Goal: Transaction & Acquisition: Subscribe to service/newsletter

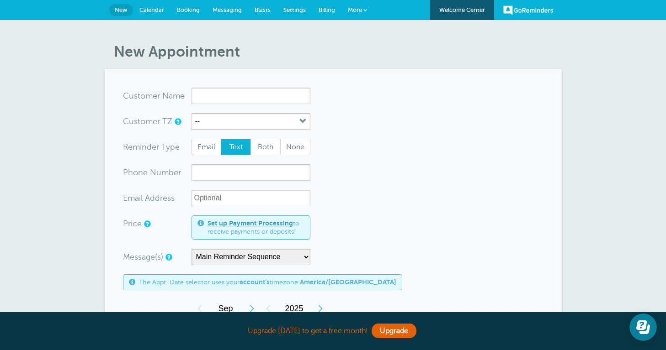
click at [121, 9] on span "New" at bounding box center [121, 9] width 13 height 7
click at [158, 11] on span "Calendar" at bounding box center [151, 9] width 25 height 7
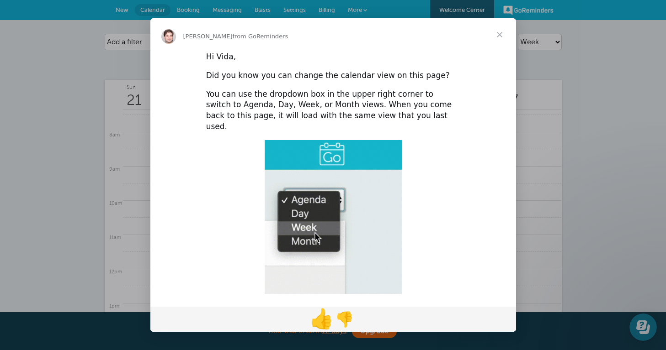
click at [319, 324] on span "👍" at bounding box center [321, 319] width 24 height 23
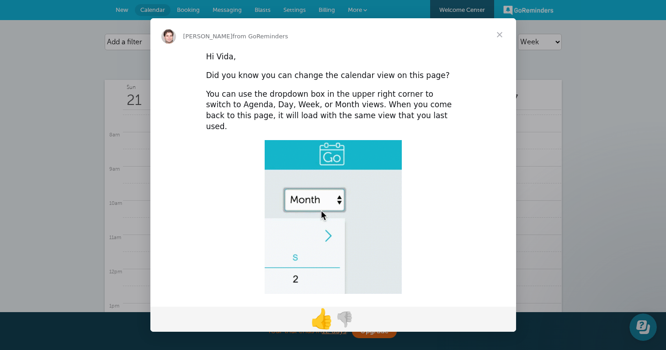
click at [319, 324] on span "👍" at bounding box center [321, 319] width 24 height 23
click at [500, 37] on span "Close" at bounding box center [499, 34] width 33 height 33
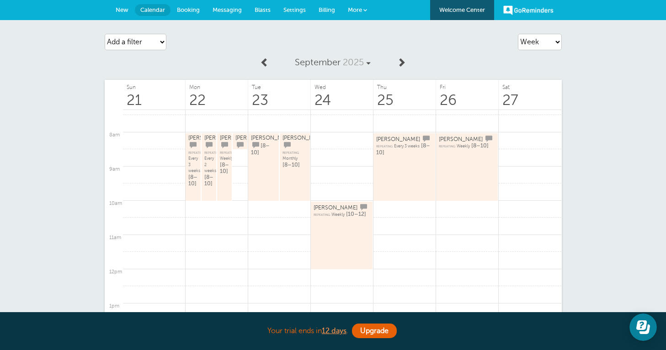
click at [368, 11] on link "More" at bounding box center [357, 10] width 32 height 21
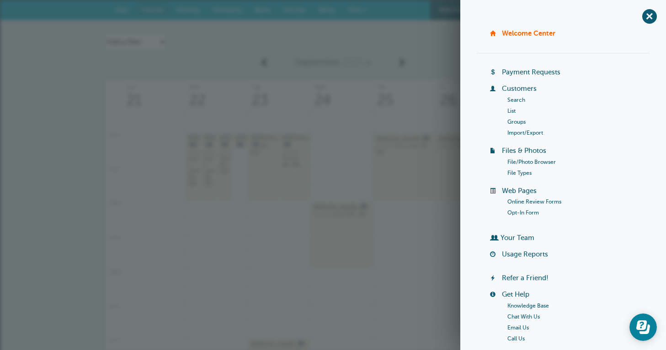
click at [528, 73] on link "Payment Requests" at bounding box center [531, 72] width 58 height 7
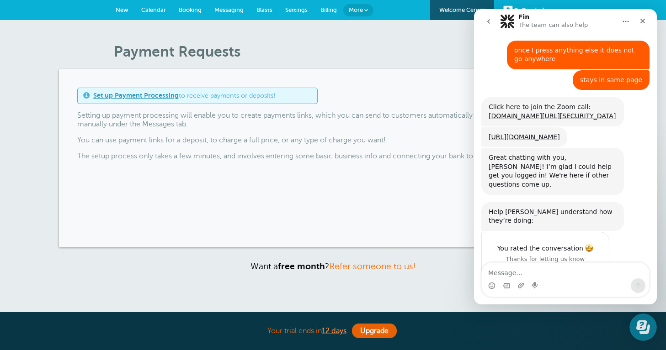
scroll to position [509, 0]
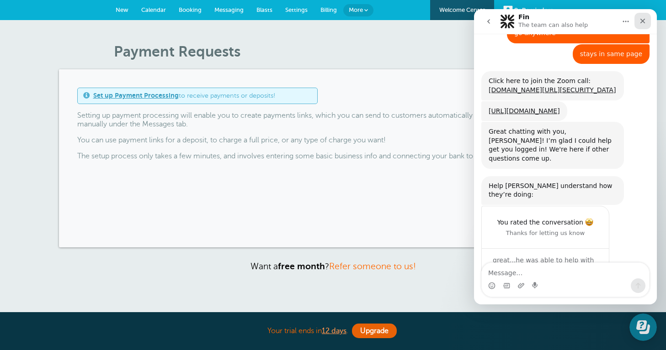
click at [645, 21] on icon "Close" at bounding box center [642, 20] width 7 height 7
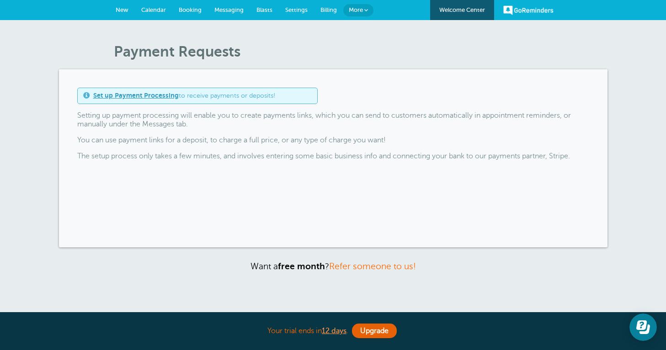
scroll to position [0, 0]
click at [333, 10] on span "Billing" at bounding box center [328, 9] width 16 height 7
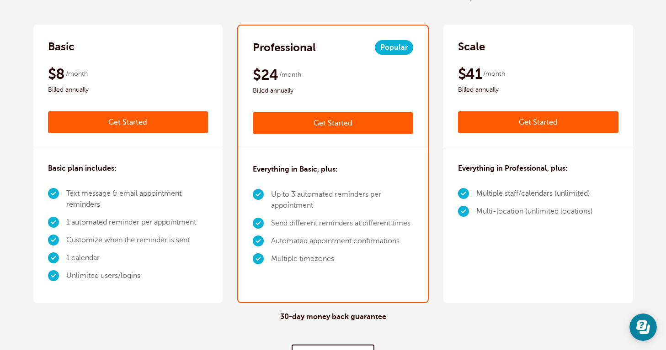
scroll to position [118, 0]
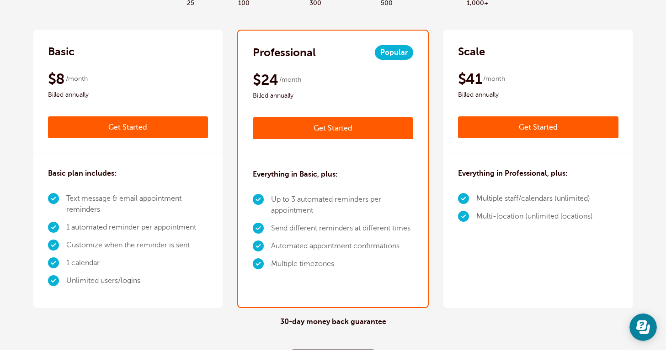
click at [332, 132] on link "Get Started" at bounding box center [333, 128] width 160 height 22
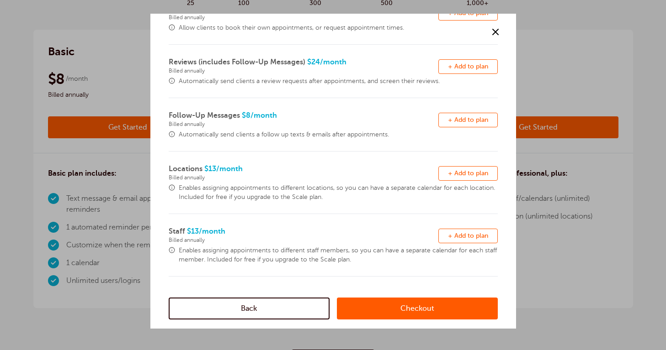
scroll to position [238, 0]
click at [248, 312] on link "Back" at bounding box center [249, 309] width 161 height 22
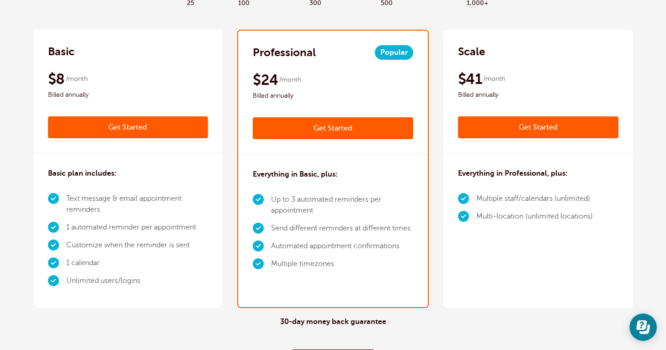
scroll to position [0, 0]
click at [122, 128] on link "Get Started" at bounding box center [128, 127] width 160 height 22
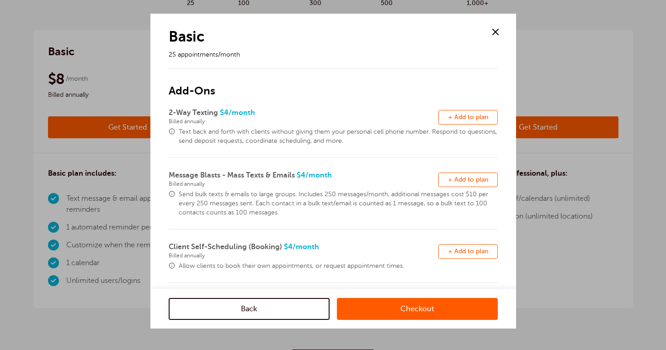
click at [246, 305] on link "Back" at bounding box center [249, 309] width 161 height 22
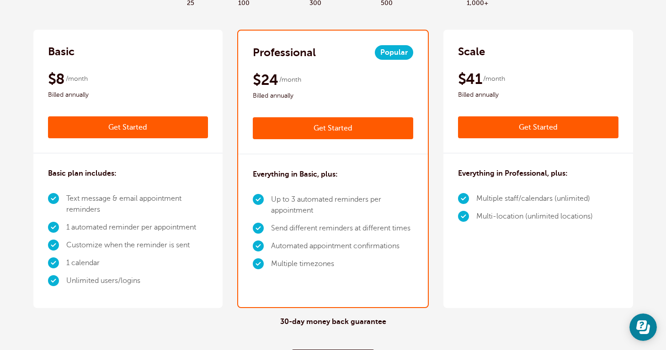
click at [291, 133] on link "Get Started" at bounding box center [333, 128] width 160 height 22
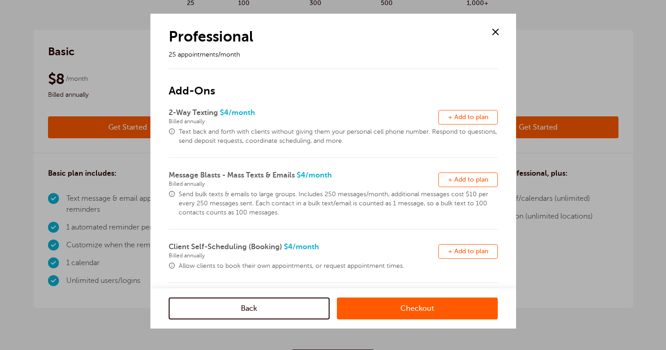
click at [492, 34] on span at bounding box center [495, 32] width 14 height 14
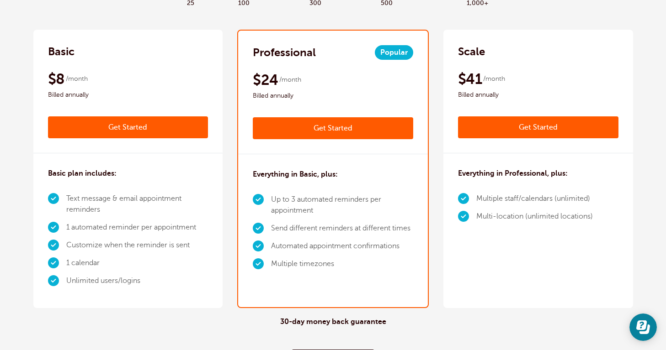
click at [508, 128] on link "Get Started" at bounding box center [538, 127] width 160 height 22
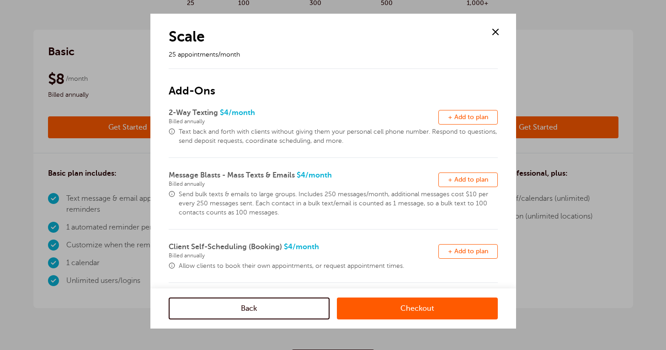
click at [495, 35] on span at bounding box center [495, 32] width 14 height 14
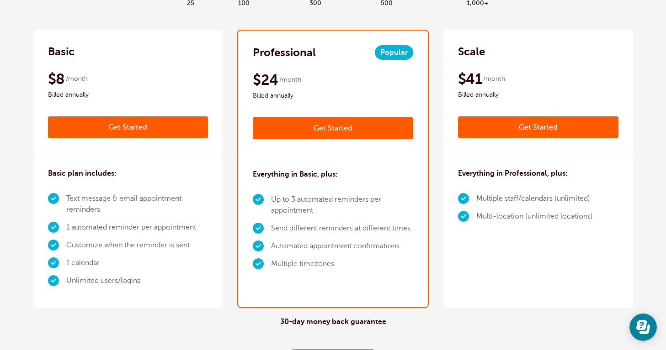
click at [122, 123] on link "Get Started" at bounding box center [128, 127] width 160 height 22
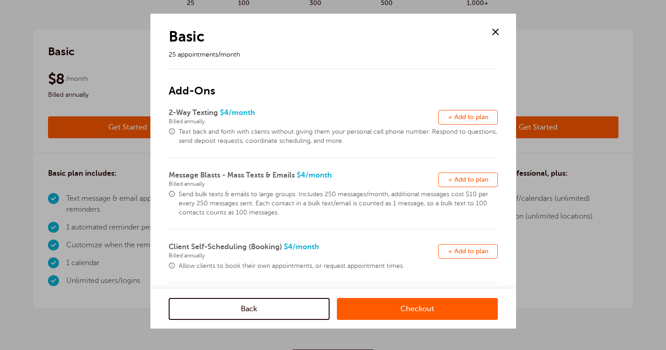
click at [499, 33] on span at bounding box center [495, 32] width 14 height 14
